Goal: Communication & Community: Answer question/provide support

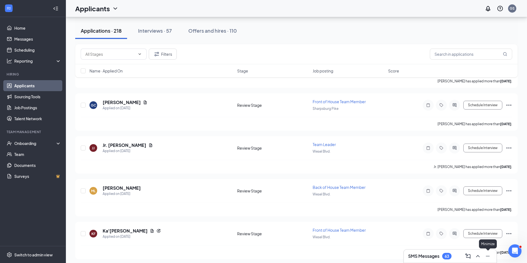
click at [478, 256] on icon "ChevronUp" at bounding box center [477, 256] width 7 height 7
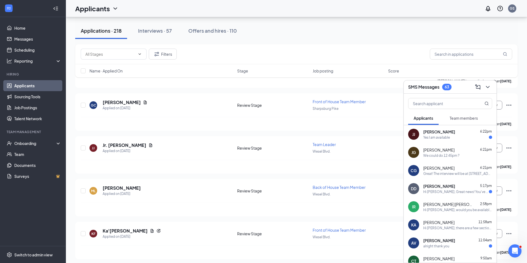
click at [437, 157] on div "[PERSON_NAME] 6:21pm We could do 12:45pm ?" at bounding box center [449, 152] width 93 height 18
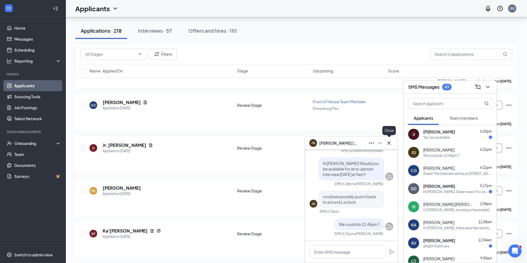
click at [387, 142] on icon "Cross" at bounding box center [388, 142] width 3 height 3
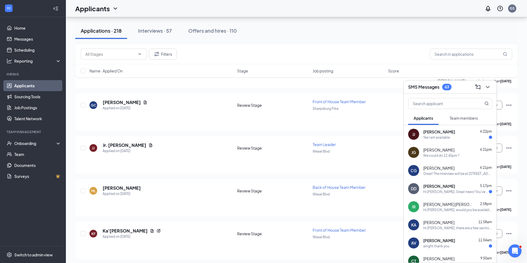
click at [434, 157] on div "We could do 12:45pm ?" at bounding box center [441, 155] width 36 height 5
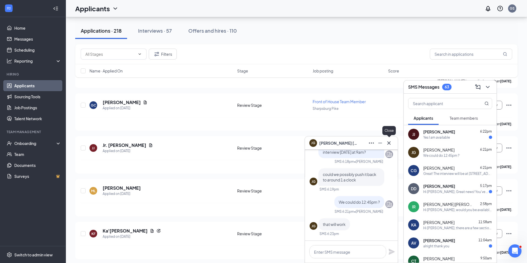
click at [390, 141] on icon "Cross" at bounding box center [388, 143] width 7 height 7
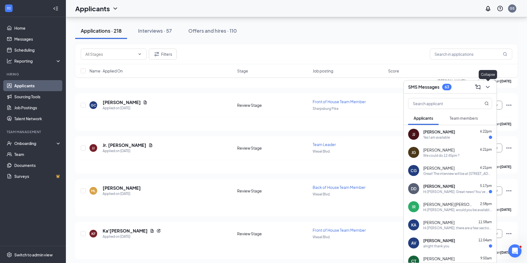
click at [489, 86] on icon "ChevronDown" at bounding box center [487, 87] width 7 height 7
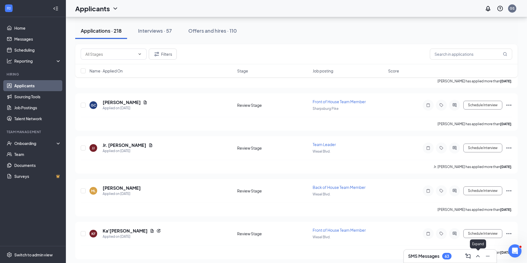
click at [478, 257] on icon "ChevronUp" at bounding box center [477, 256] width 7 height 7
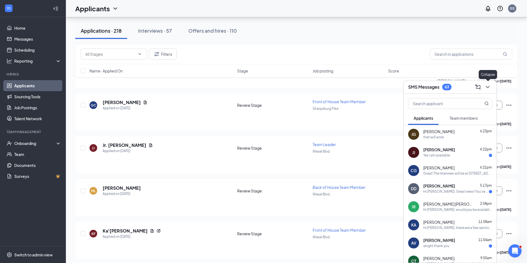
click at [487, 88] on icon "ChevronDown" at bounding box center [487, 87] width 7 height 7
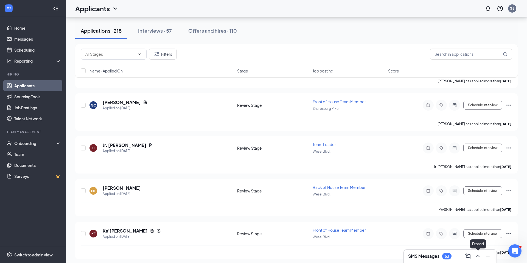
click at [477, 255] on icon "ChevronUp" at bounding box center [478, 256] width 4 height 2
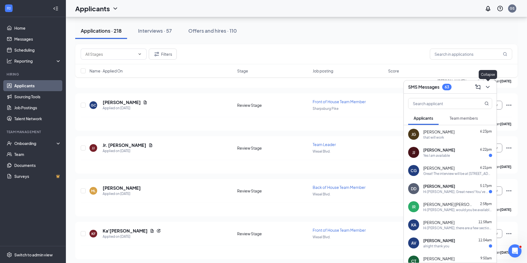
click at [486, 85] on icon "ChevronDown" at bounding box center [487, 87] width 7 height 7
